Goal: Task Accomplishment & Management: Manage account settings

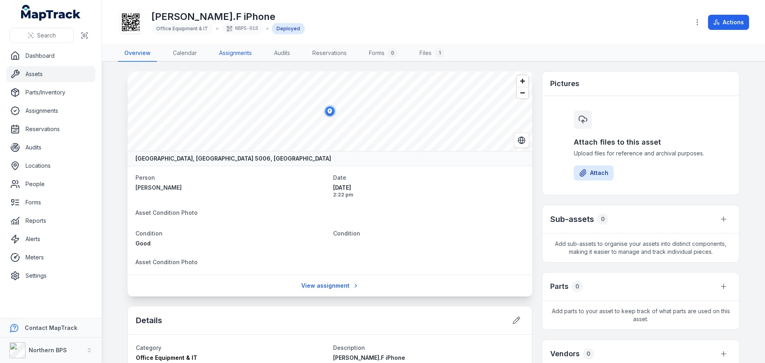
click at [227, 51] on link "Assignments" at bounding box center [235, 53] width 45 height 17
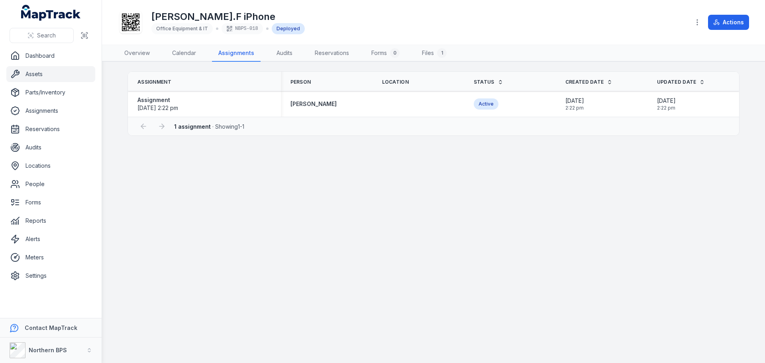
click at [56, 78] on link "Assets" at bounding box center [50, 74] width 89 height 16
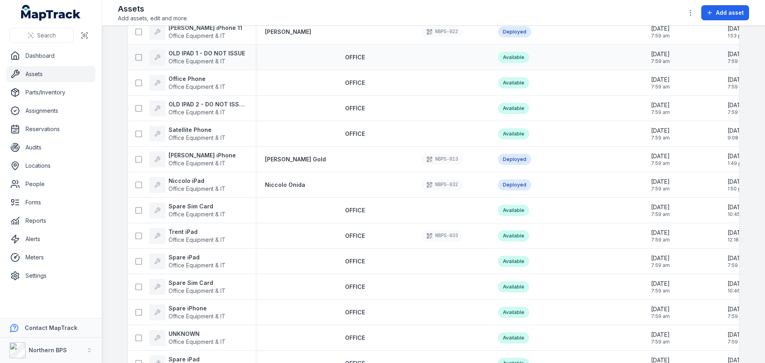
scroll to position [239, 0]
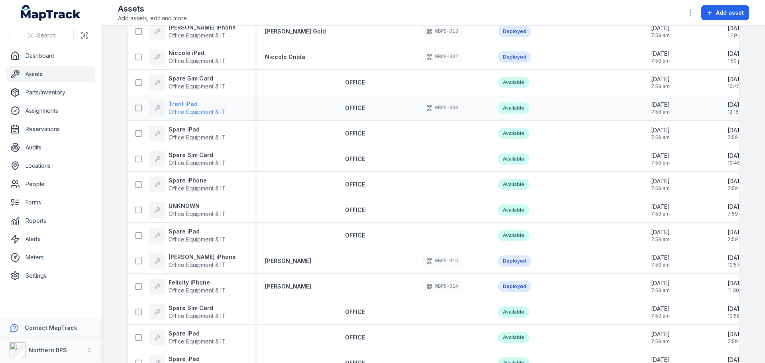
click at [176, 104] on strong "Trent iPad" at bounding box center [196, 104] width 57 height 8
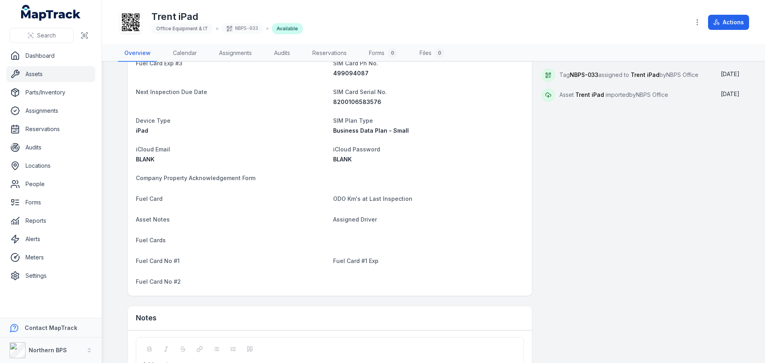
scroll to position [433, 0]
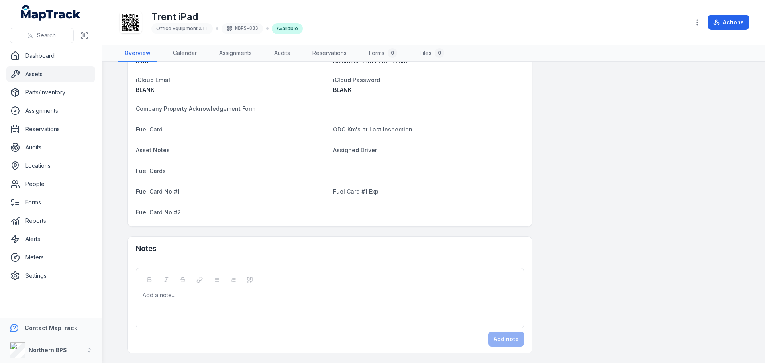
click at [143, 301] on div "Add a note..." at bounding box center [330, 307] width 374 height 32
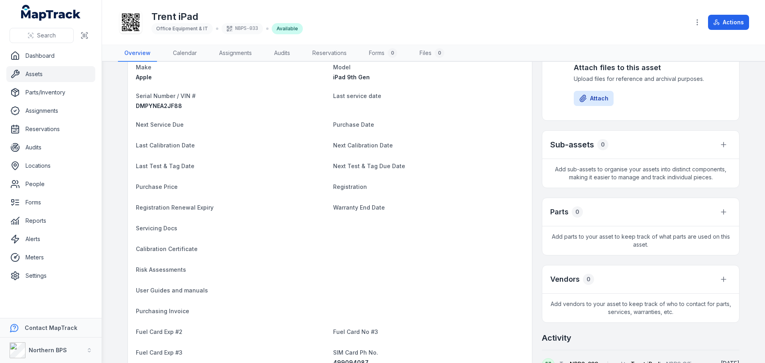
scroll to position [0, 0]
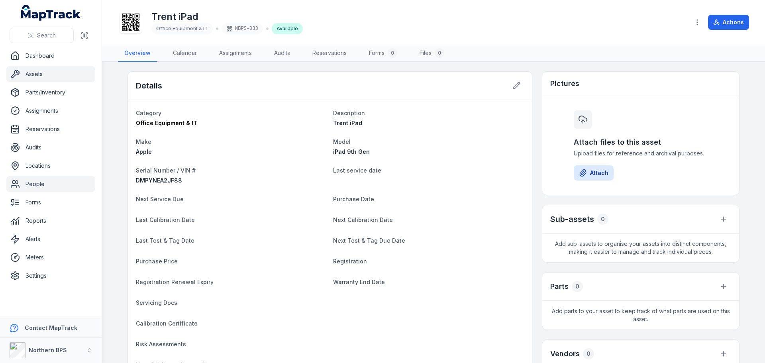
click at [53, 177] on link "People" at bounding box center [50, 184] width 89 height 16
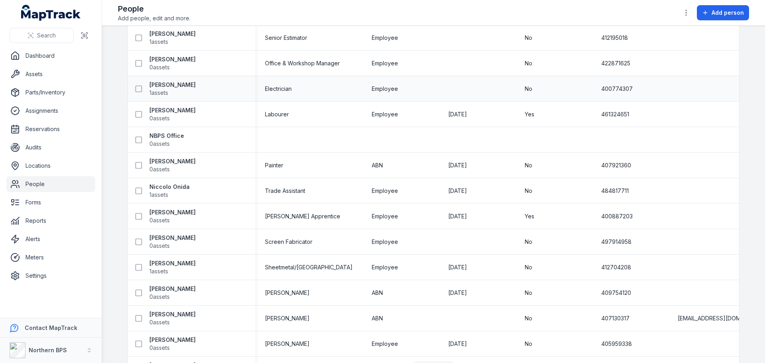
scroll to position [545, 0]
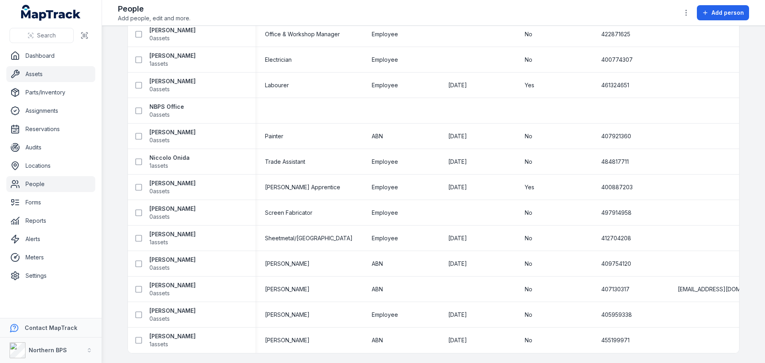
click at [33, 72] on link "Assets" at bounding box center [50, 74] width 89 height 16
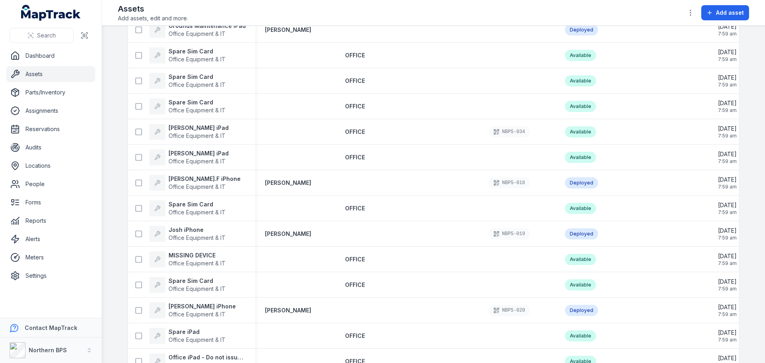
scroll to position [557, 0]
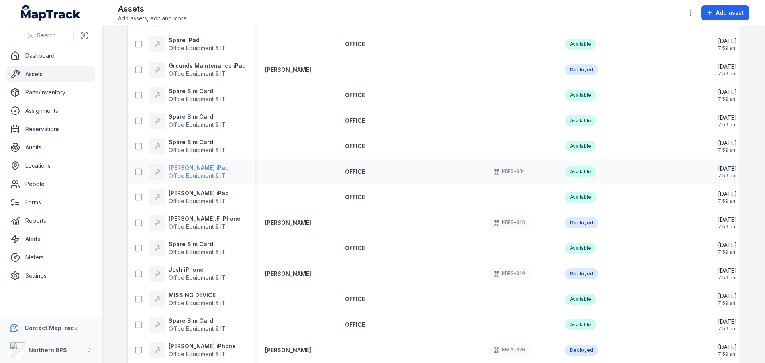
click at [184, 167] on strong "[PERSON_NAME] iPad" at bounding box center [198, 168] width 60 height 8
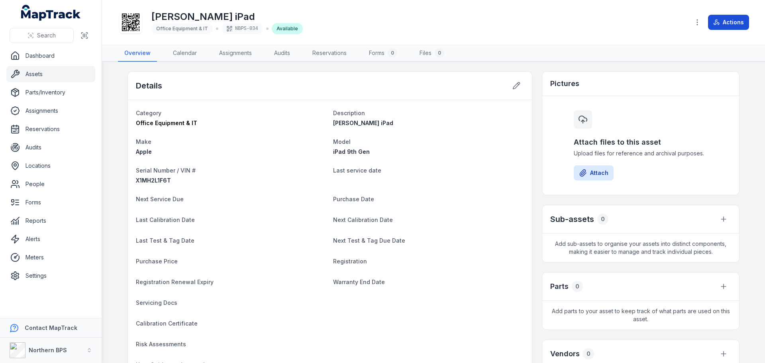
click at [722, 24] on button "Actions" at bounding box center [728, 22] width 41 height 15
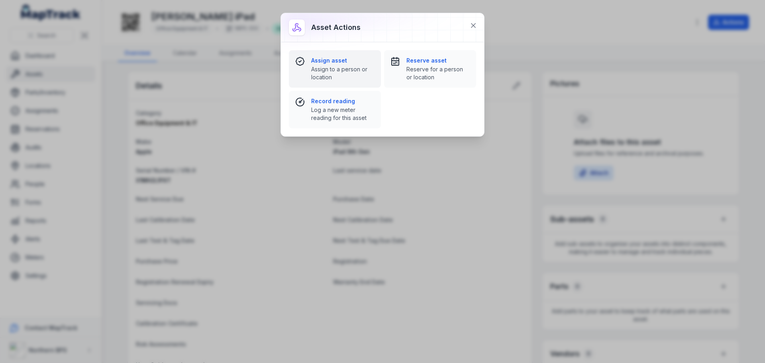
click at [332, 67] on span "Assign to a person or location" at bounding box center [342, 73] width 63 height 16
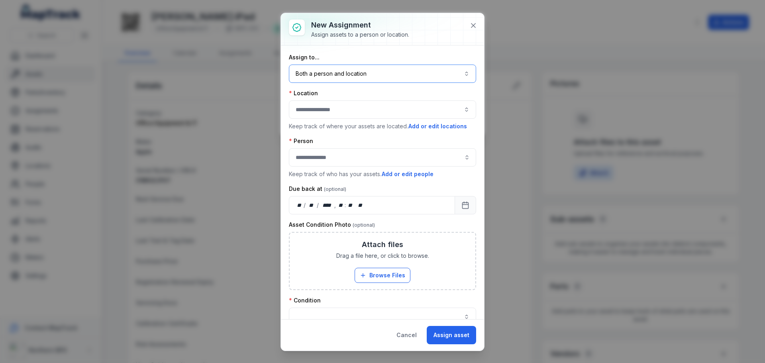
click at [333, 71] on button "Both a person and location ****" at bounding box center [382, 74] width 187 height 18
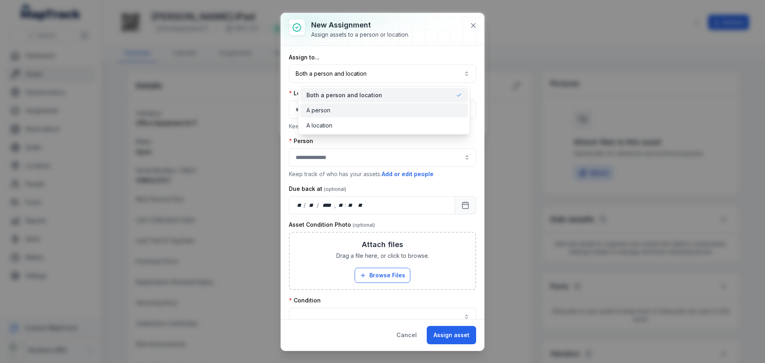
click at [323, 109] on span "A person" at bounding box center [318, 110] width 24 height 8
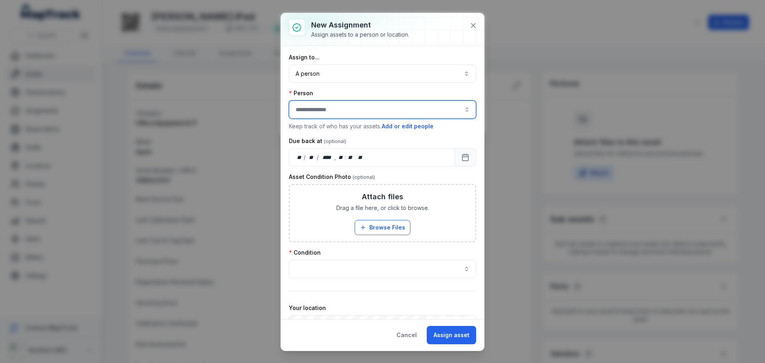
click at [323, 109] on input "assignment-add:person-label" at bounding box center [382, 109] width 187 height 18
click at [342, 132] on span "[PERSON_NAME]" at bounding box center [319, 131] width 45 height 8
type input "**********"
click at [356, 262] on button "button" at bounding box center [382, 269] width 187 height 18
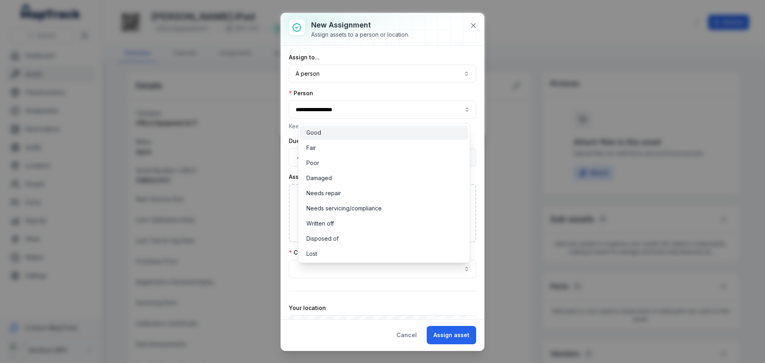
click at [319, 137] on div "Good" at bounding box center [384, 132] width 168 height 14
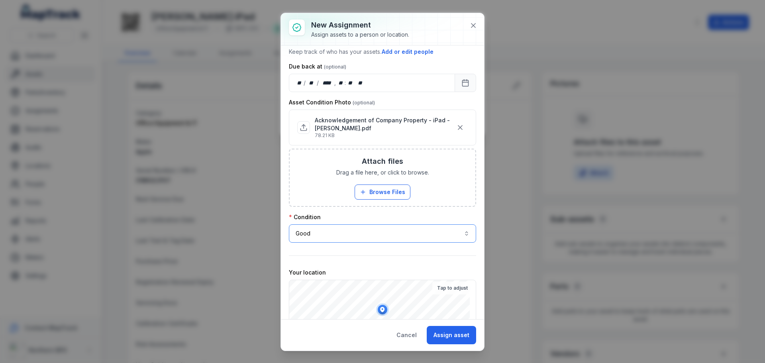
scroll to position [119, 0]
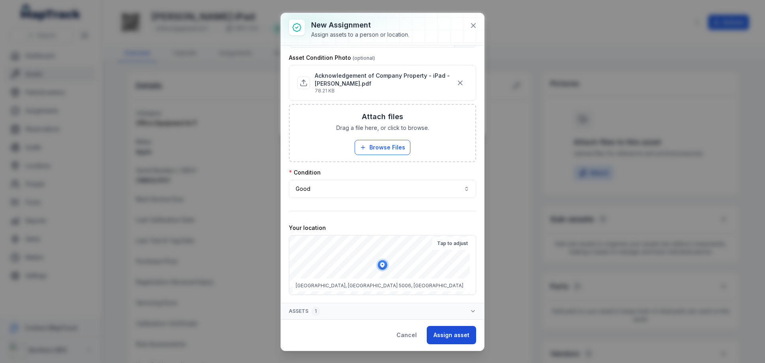
click at [452, 340] on button "Assign asset" at bounding box center [450, 335] width 49 height 18
